Goal: Obtain resource: Download file/media

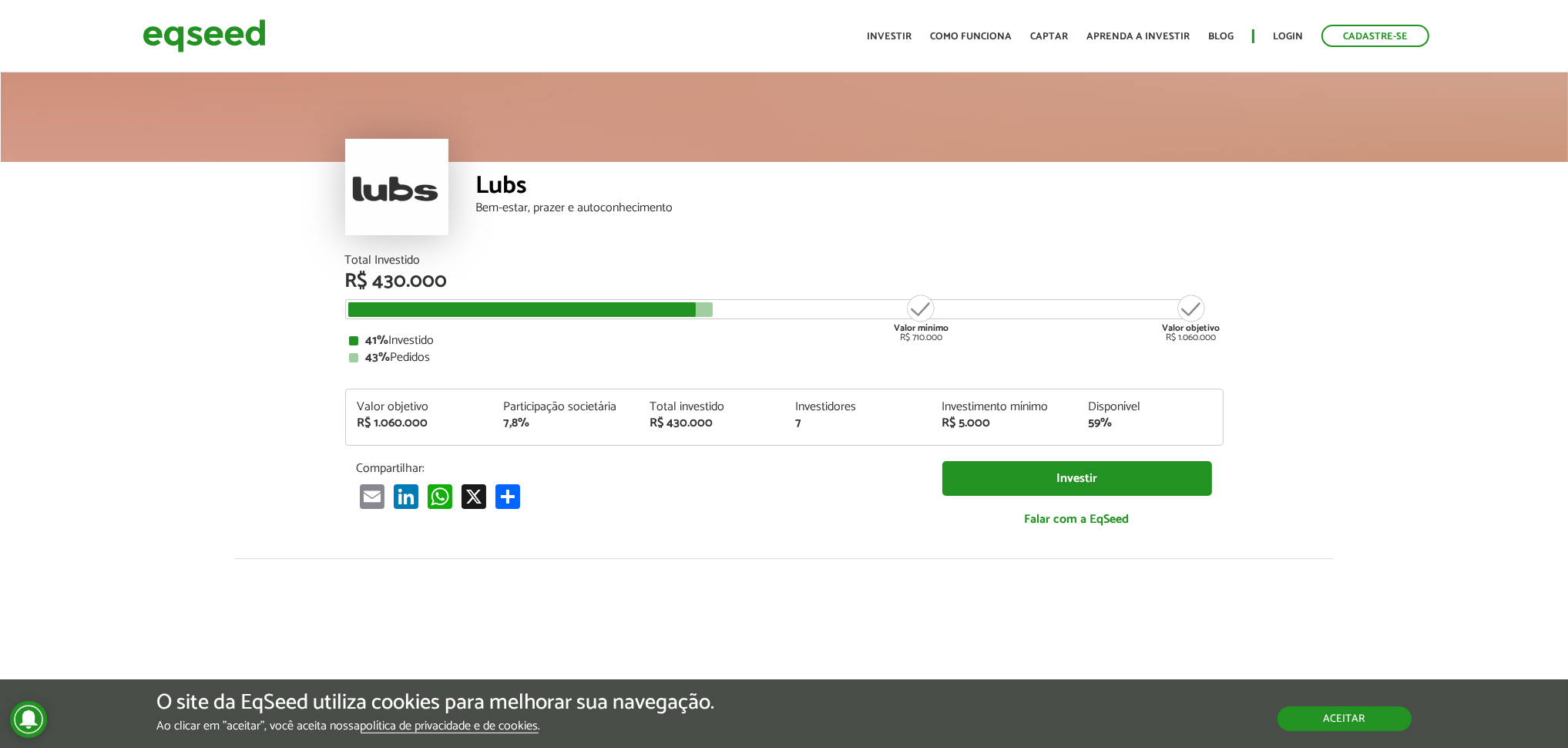
click at [1355, 718] on button "Aceitar" at bounding box center [1345, 718] width 134 height 25
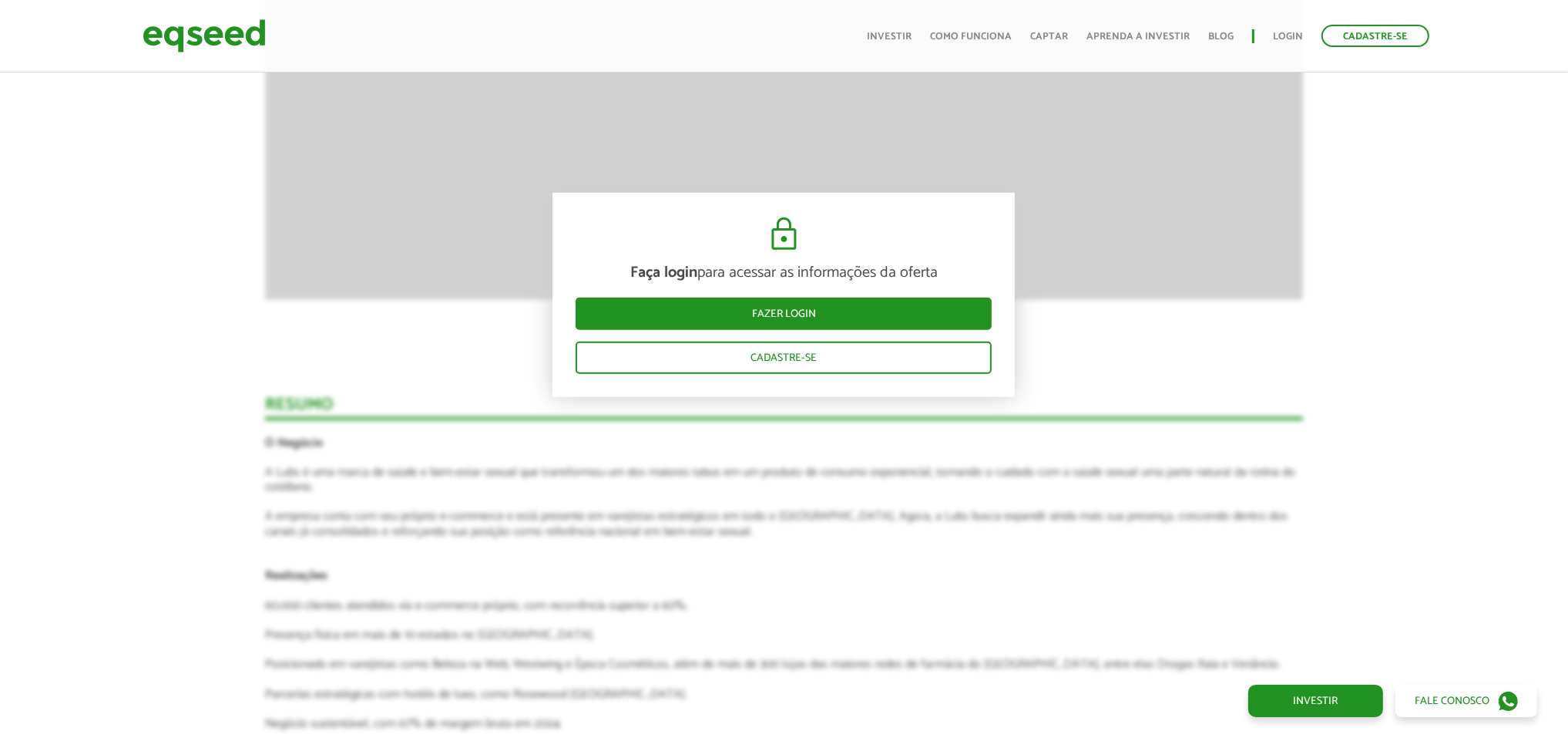
scroll to position [1696, 0]
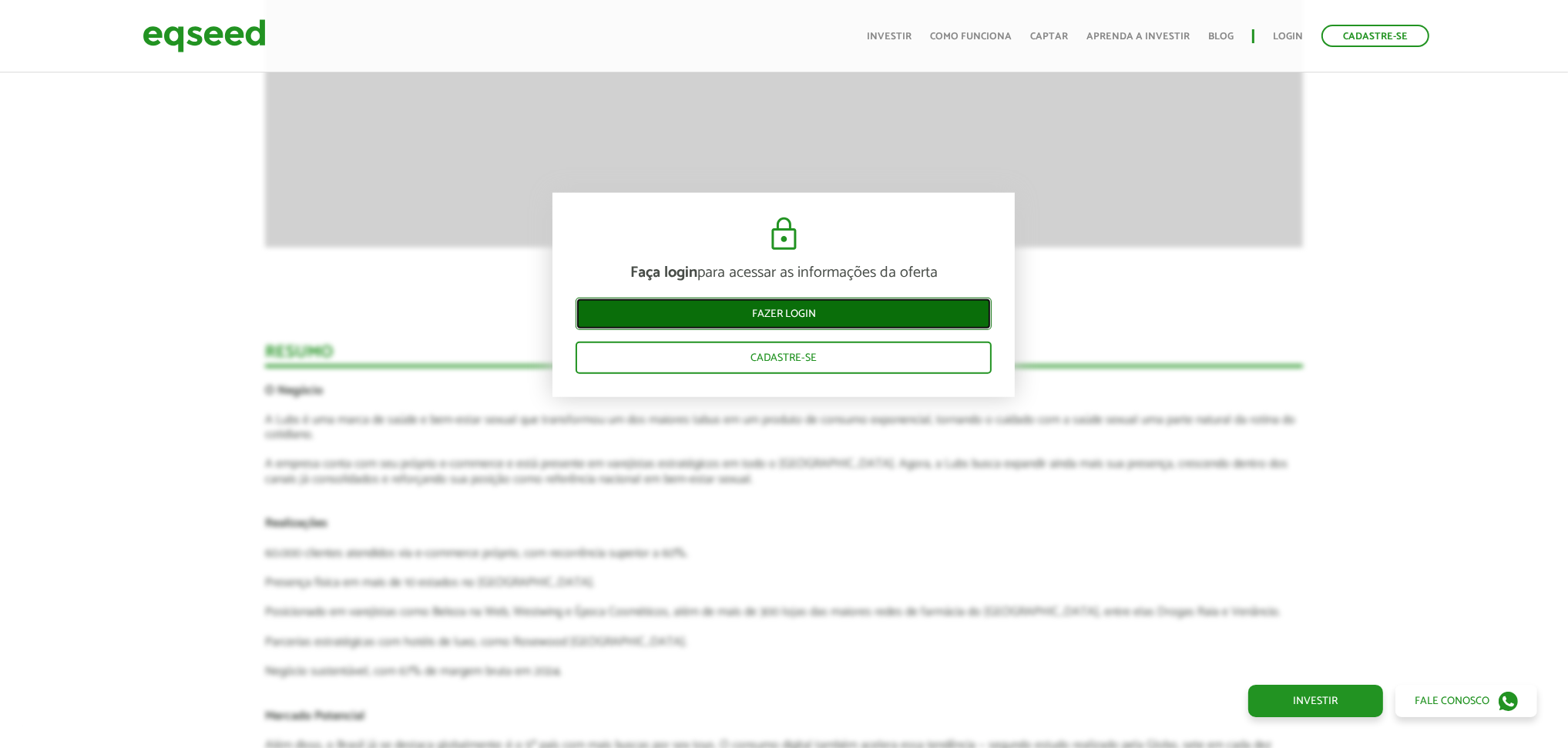
click at [796, 319] on link "Fazer login" at bounding box center [783, 314] width 416 height 33
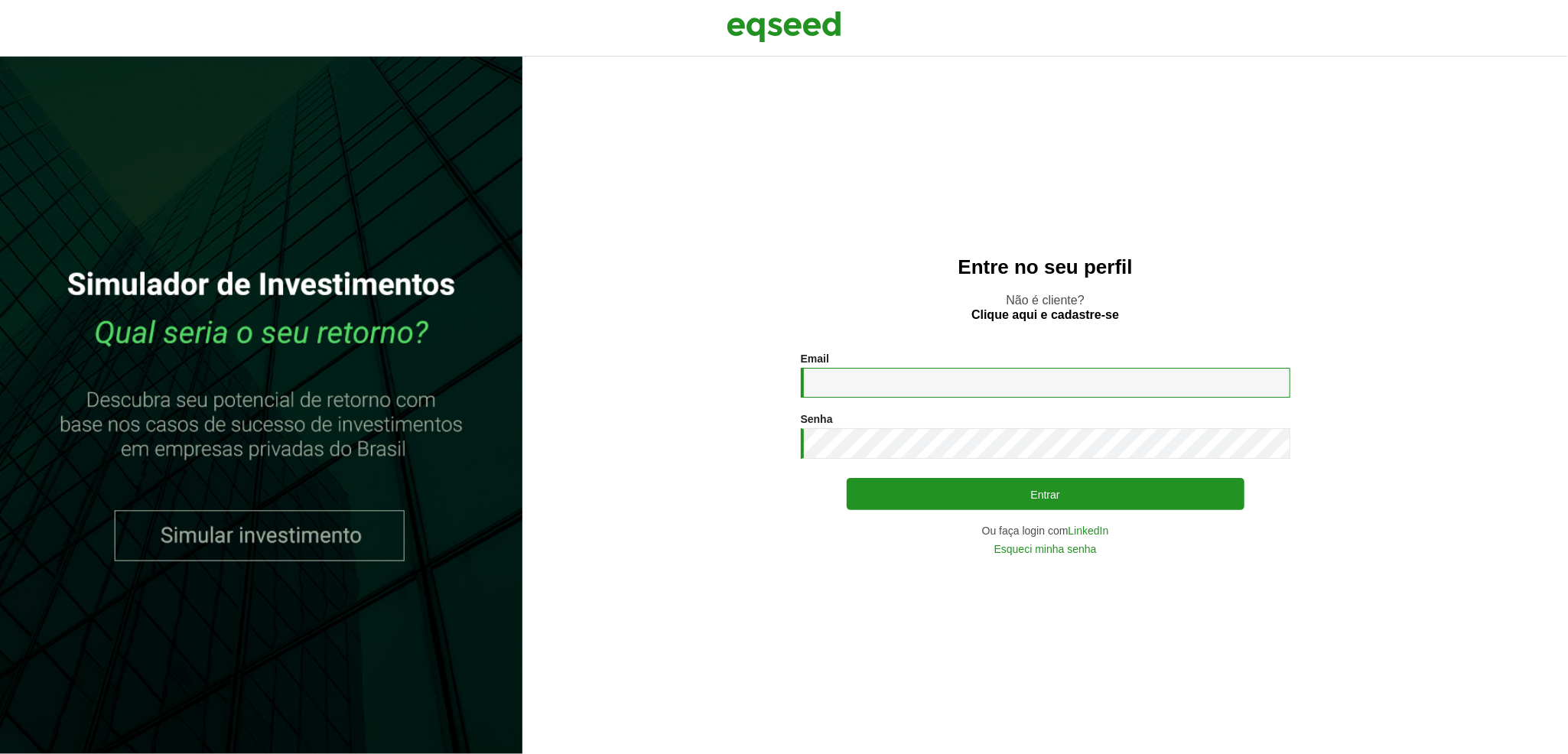
click at [924, 368] on input "Email *" at bounding box center [1046, 382] width 489 height 30
type input "**********"
click at [846, 478] on button "Entrar" at bounding box center [1045, 494] width 398 height 32
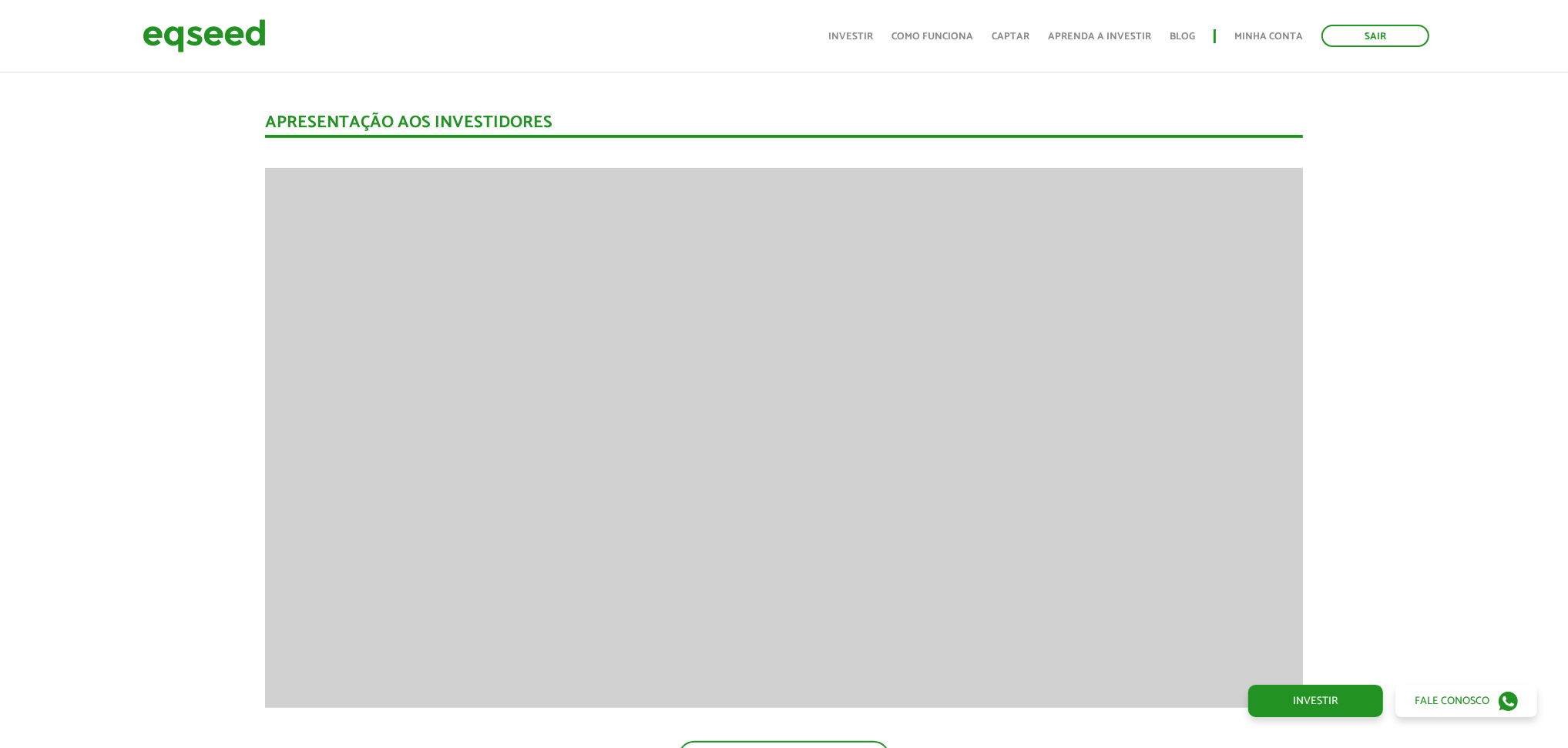
scroll to position [1079, 0]
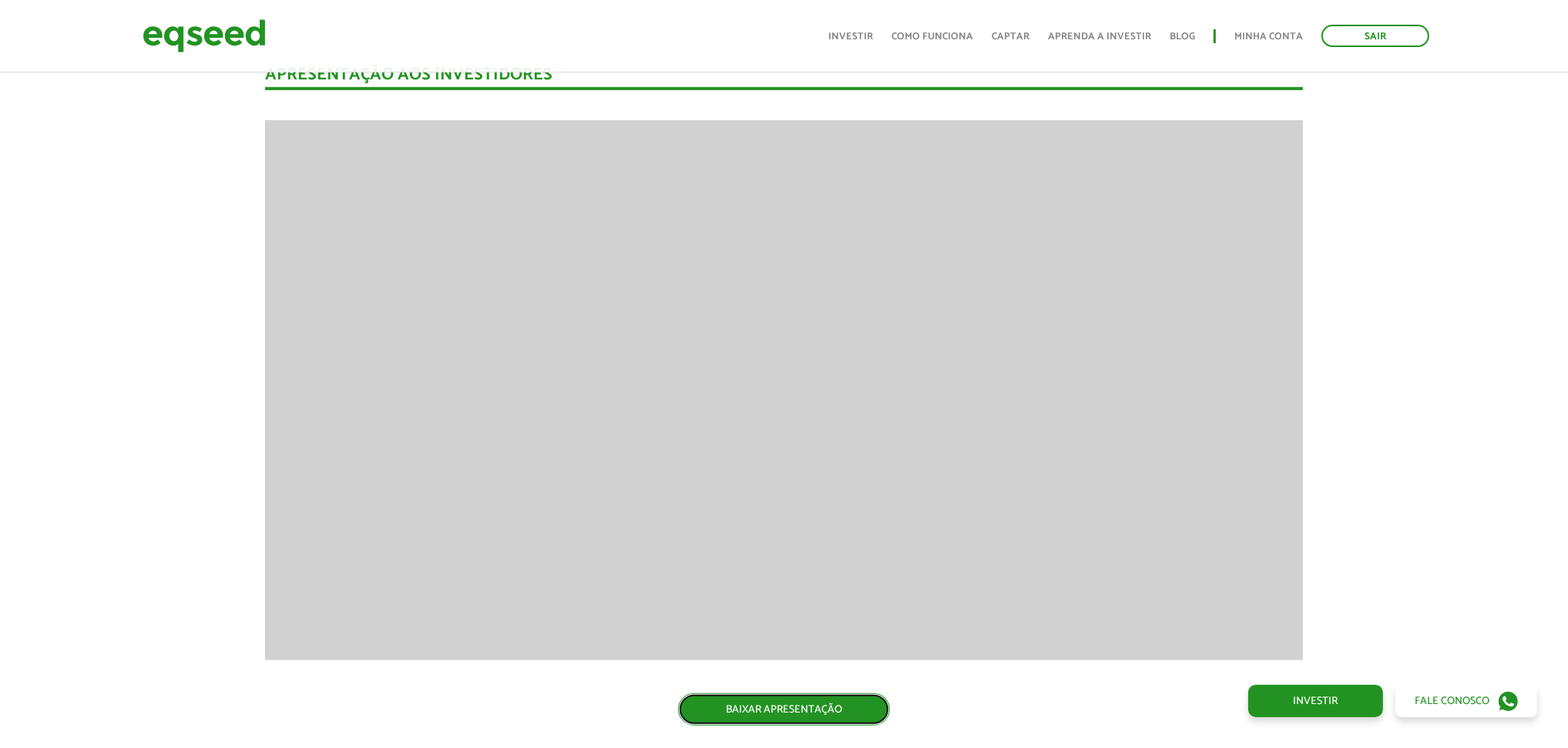
click at [780, 699] on link "BAIXAR APRESENTAÇÃO" at bounding box center [784, 709] width 212 height 33
